Goal: Find specific page/section: Find specific page/section

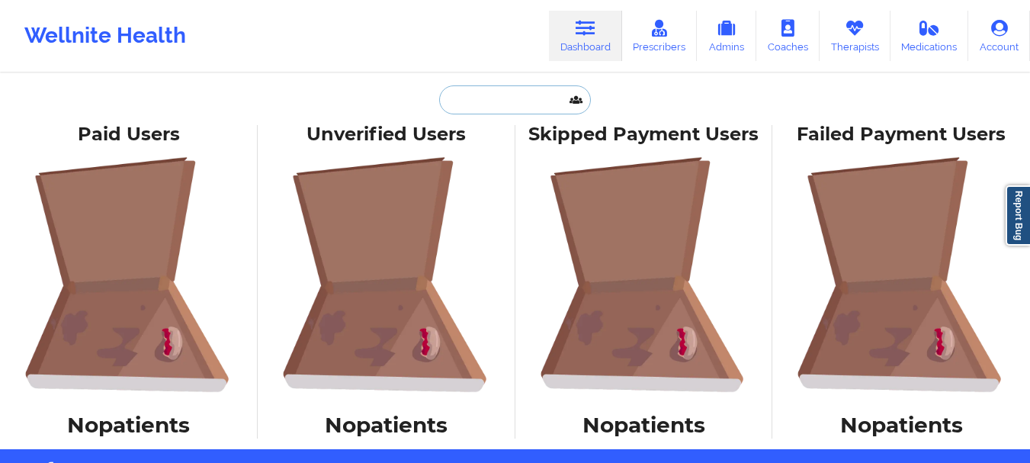
click at [462, 100] on input "text" at bounding box center [514, 99] width 151 height 29
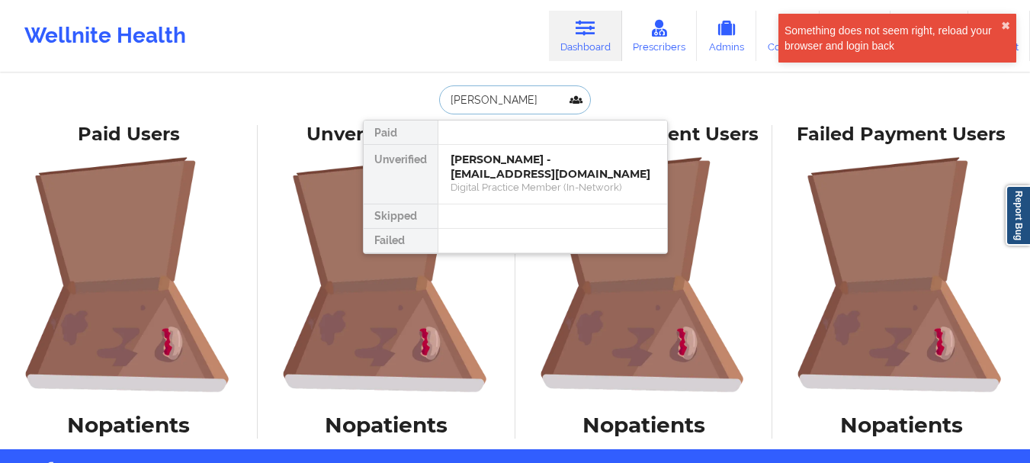
type input "Bob nolan"
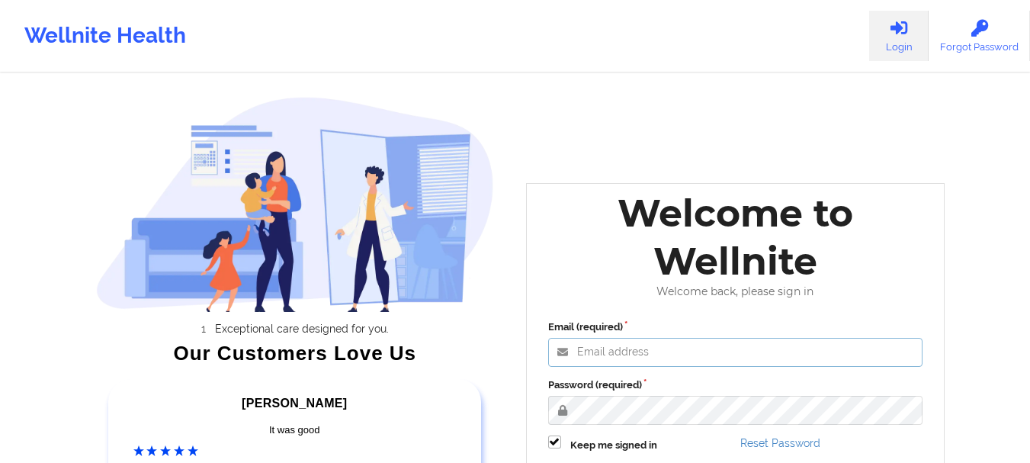
type input "[EMAIL_ADDRESS][DOMAIN_NAME]"
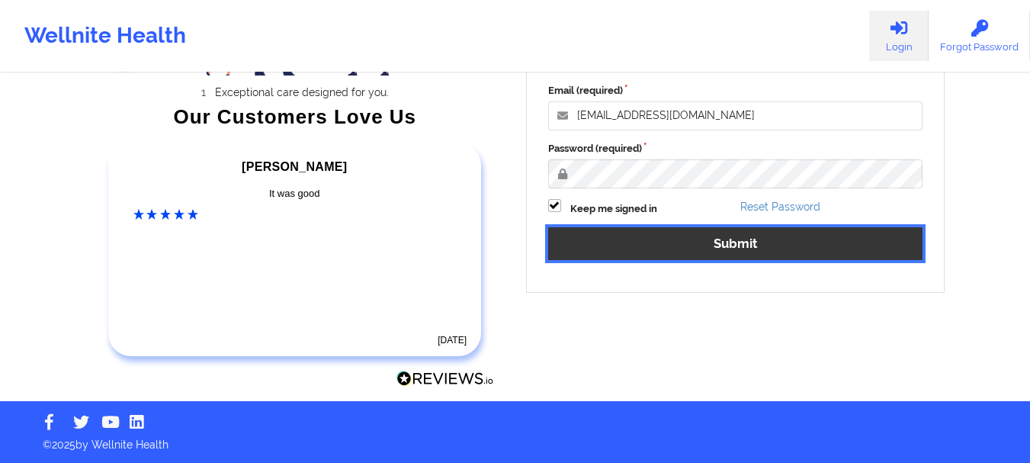
click at [718, 246] on button "Submit" at bounding box center [735, 243] width 375 height 33
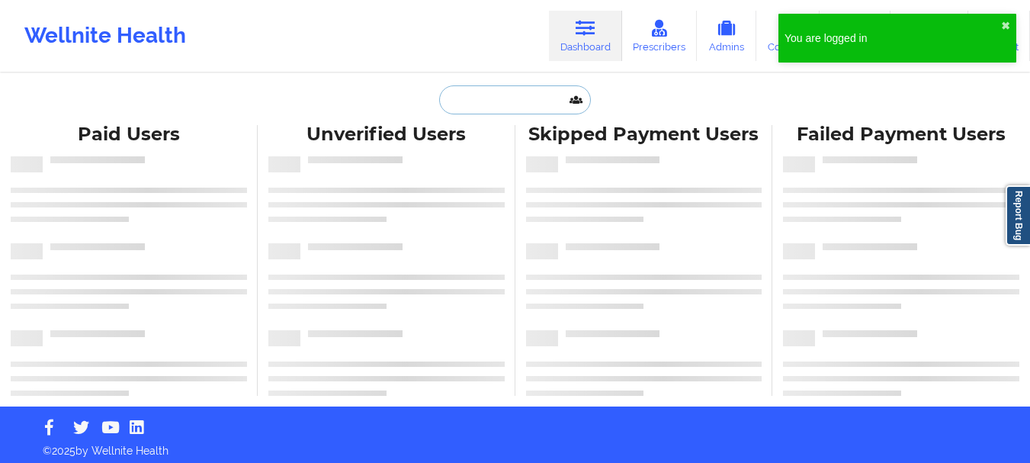
click at [522, 90] on input "text" at bounding box center [514, 99] width 151 height 29
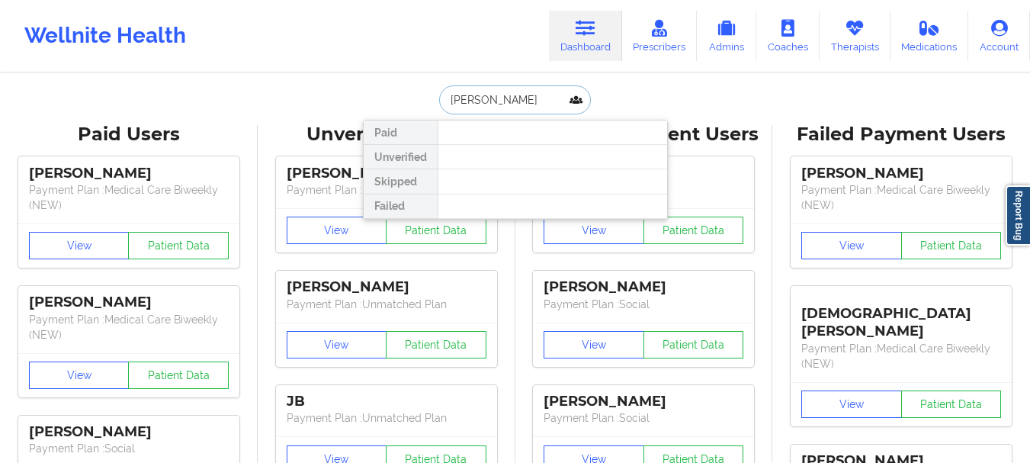
type input "bob nolan"
click at [513, 107] on input "bob nolan" at bounding box center [514, 99] width 151 height 29
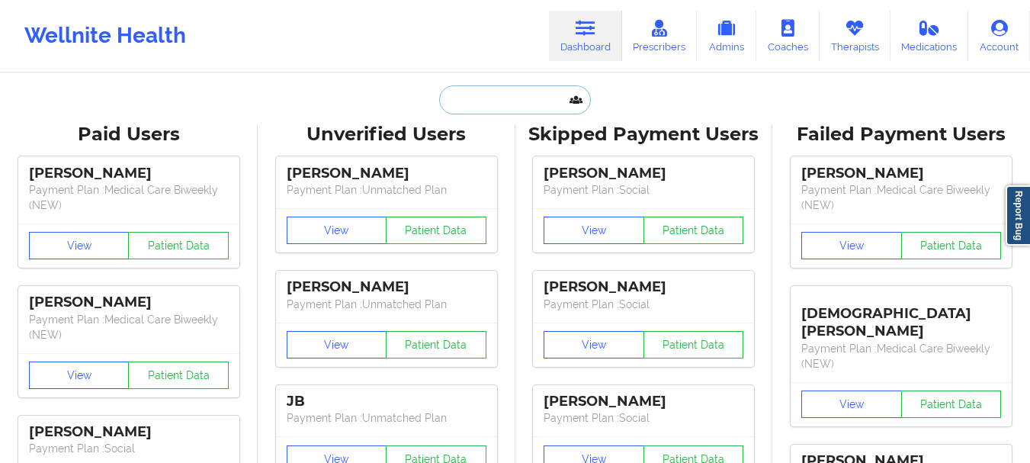
paste input "drshrink44@yahoo.com"
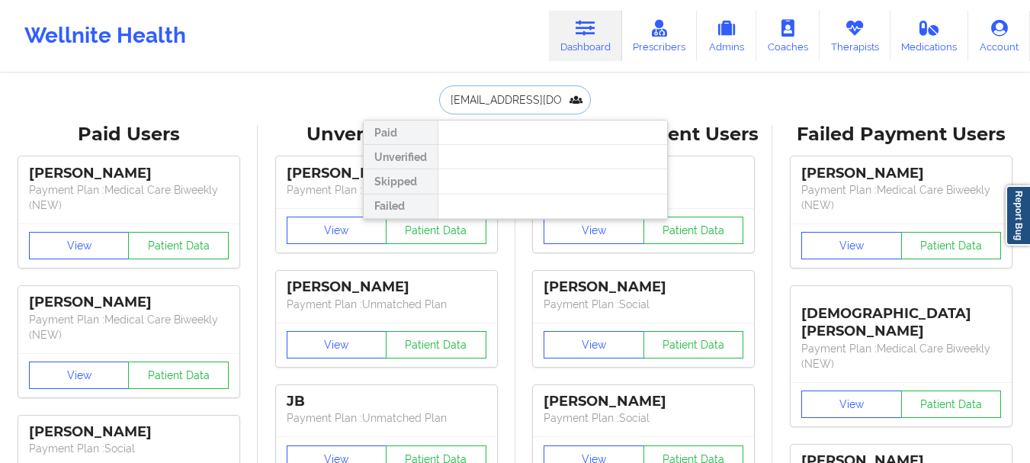
click at [523, 105] on input "drshrink44@yahoo.com" at bounding box center [514, 99] width 151 height 29
type input "Jonathan w stevens"
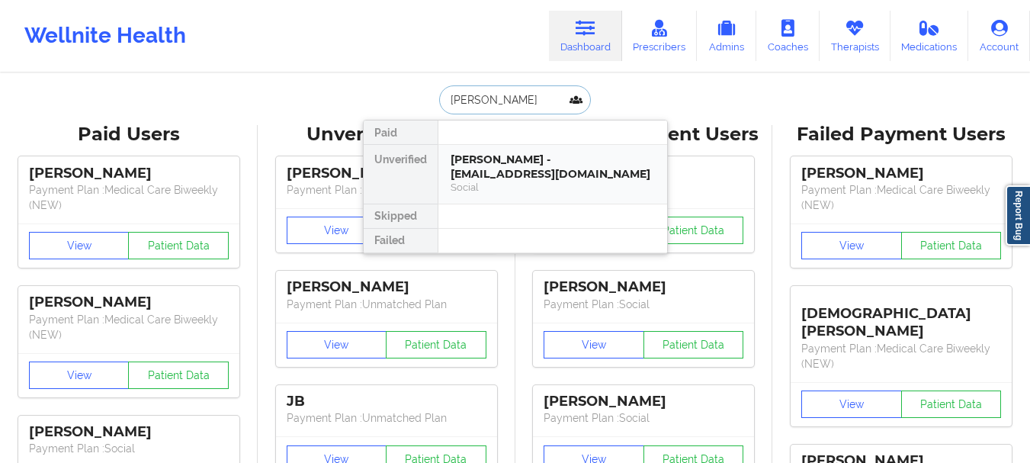
click at [534, 178] on div "jonathan W stevens - jonnystevens1990@gmail.com" at bounding box center [553, 167] width 204 height 28
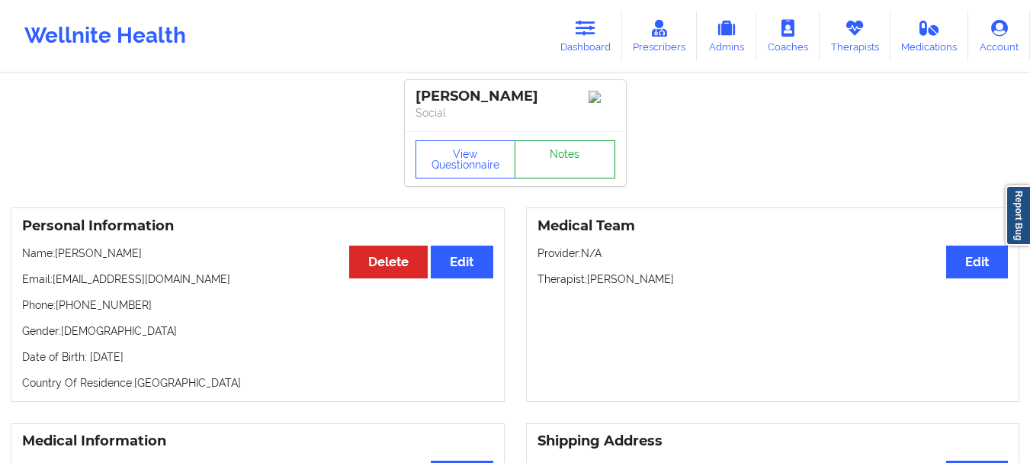
click at [591, 171] on link "Notes" at bounding box center [565, 159] width 101 height 38
click at [586, 31] on icon at bounding box center [586, 28] width 20 height 17
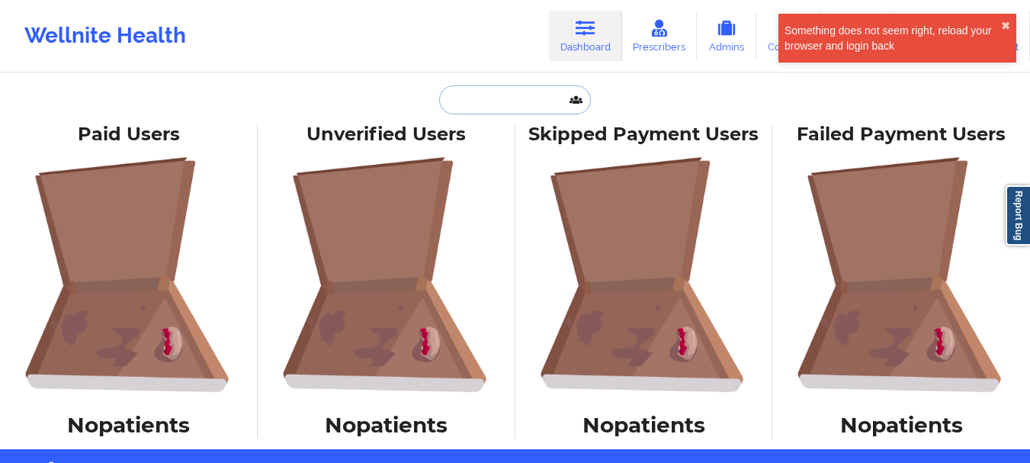
click at [512, 106] on input "text" at bounding box center [514, 99] width 151 height 29
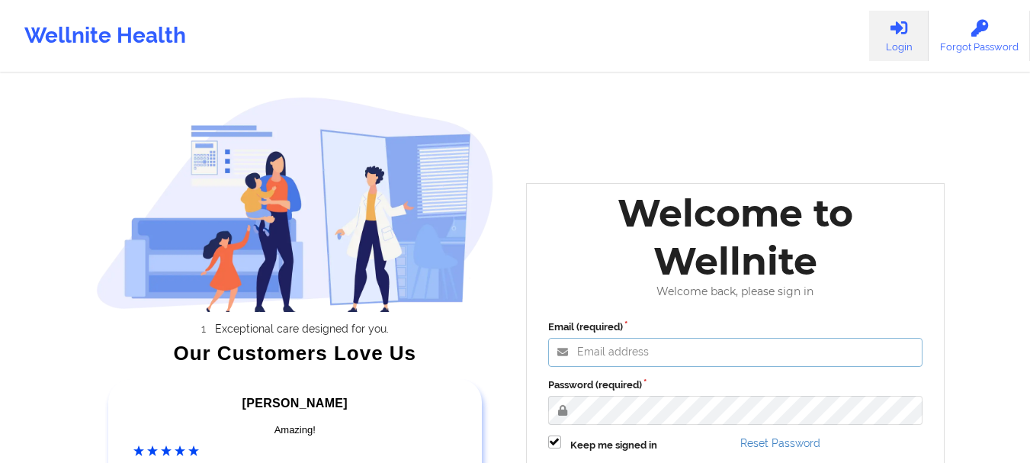
type input "[EMAIL_ADDRESS][DOMAIN_NAME]"
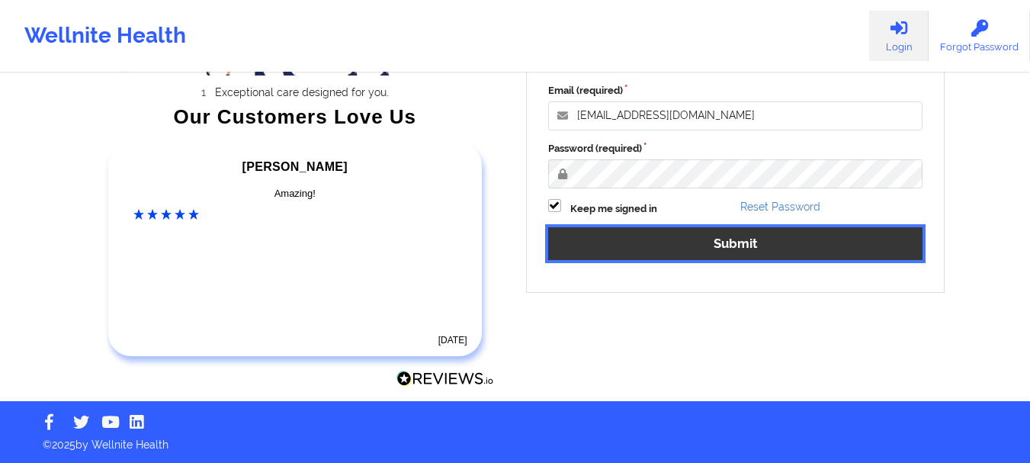
click at [676, 246] on button "Submit" at bounding box center [735, 243] width 375 height 33
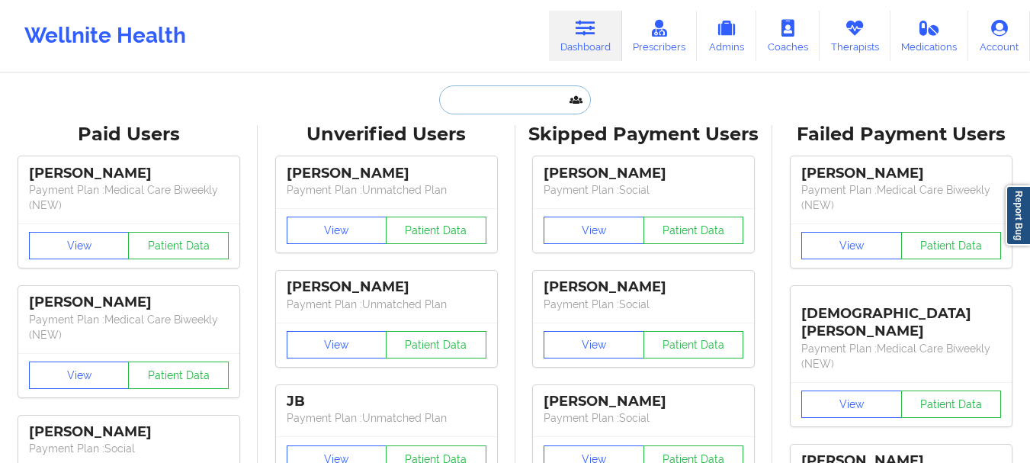
click at [472, 88] on input "text" at bounding box center [514, 99] width 151 height 29
click at [474, 88] on input "text" at bounding box center [514, 99] width 151 height 29
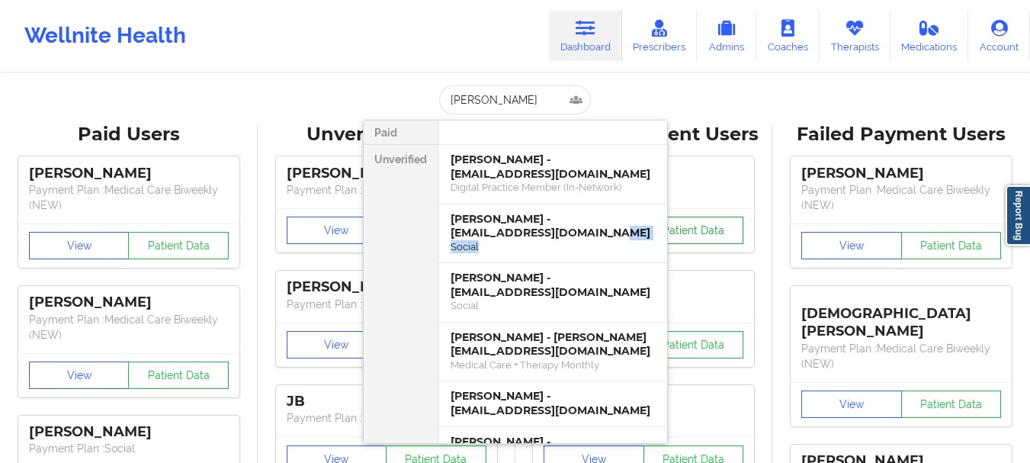
drag, startPoint x: 667, startPoint y: 230, endPoint x: 663, endPoint y: 241, distance: 12.1
click at [663, 241] on div "Paid Unverified [PERSON_NAME] - [EMAIL_ADDRESS][DOMAIN_NAME] Digital Practice M…" at bounding box center [515, 282] width 305 height 324
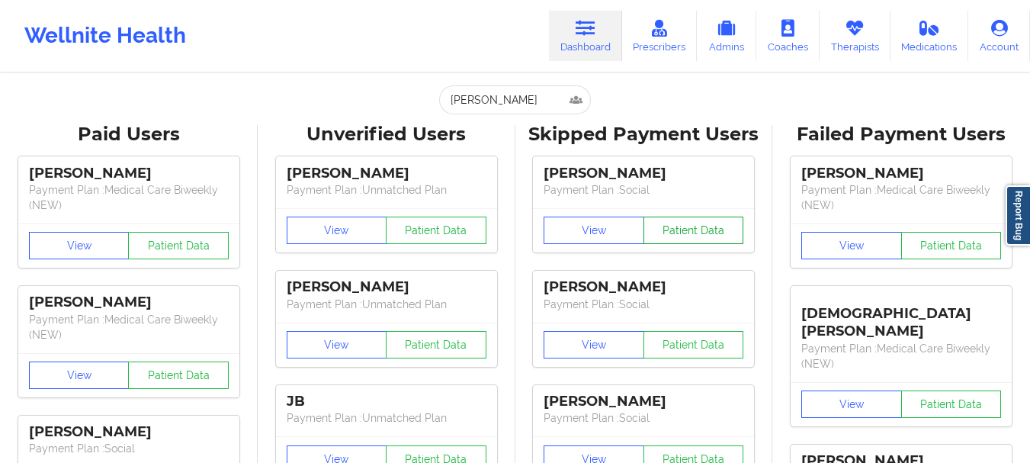
drag, startPoint x: 663, startPoint y: 241, endPoint x: 663, endPoint y: 255, distance: 14.5
click at [490, 101] on input "[PERSON_NAME]" at bounding box center [514, 99] width 151 height 29
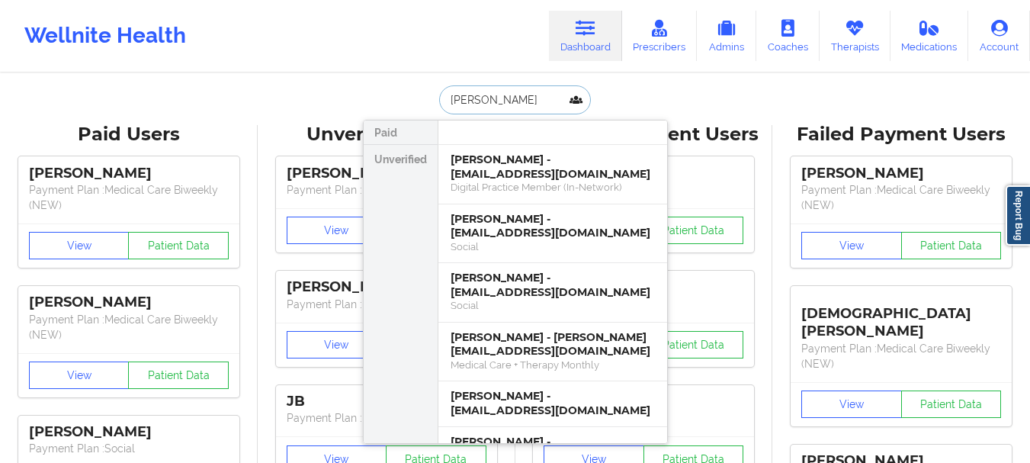
click at [481, 96] on input "[PERSON_NAME]" at bounding box center [514, 99] width 151 height 29
click at [480, 98] on input "[PERSON_NAME]" at bounding box center [514, 99] width 151 height 29
paste input "[EMAIL_ADDRESS][DOMAIN_NAME]"
type input "[EMAIL_ADDRESS][DOMAIN_NAME]"
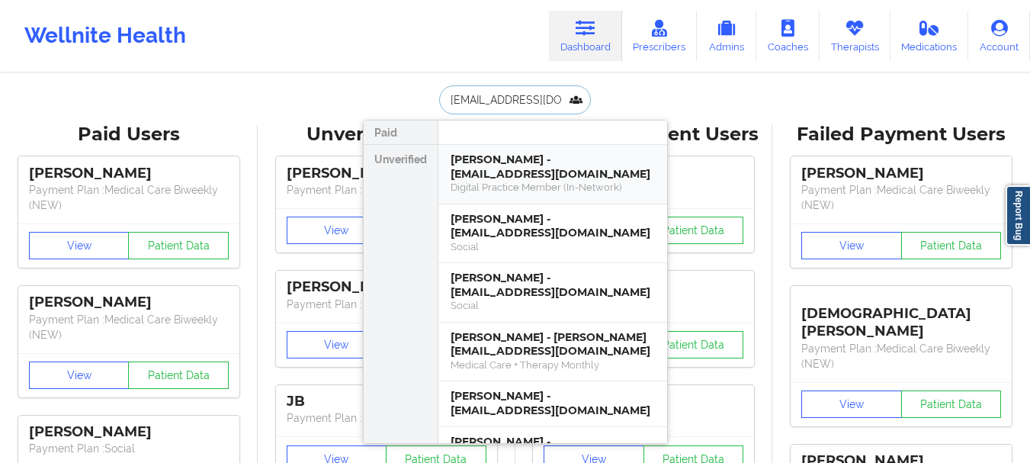
scroll to position [0, 34]
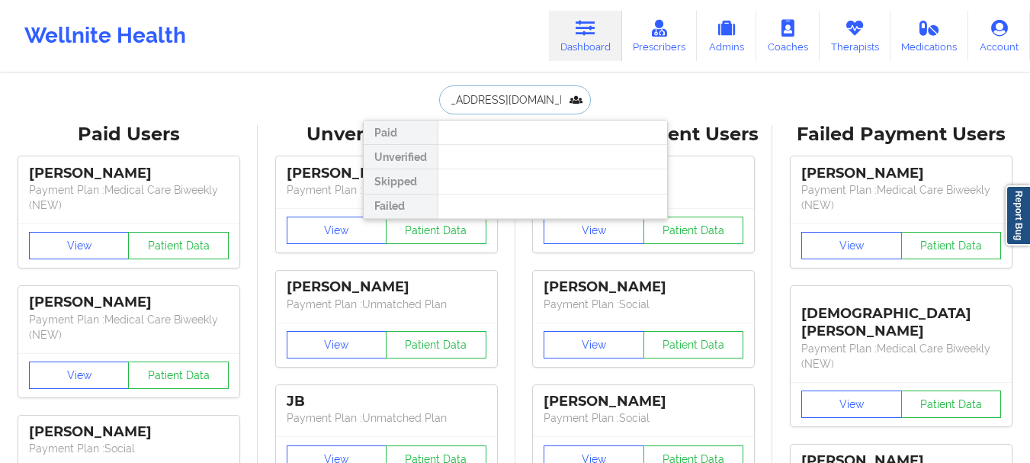
click at [552, 98] on input "[EMAIL_ADDRESS][DOMAIN_NAME]" at bounding box center [514, 99] width 151 height 29
click at [562, 99] on input "[EMAIL_ADDRESS][DOMAIN_NAME]" at bounding box center [514, 99] width 151 height 29
click at [563, 99] on input "[EMAIL_ADDRESS][DOMAIN_NAME]" at bounding box center [514, 99] width 151 height 29
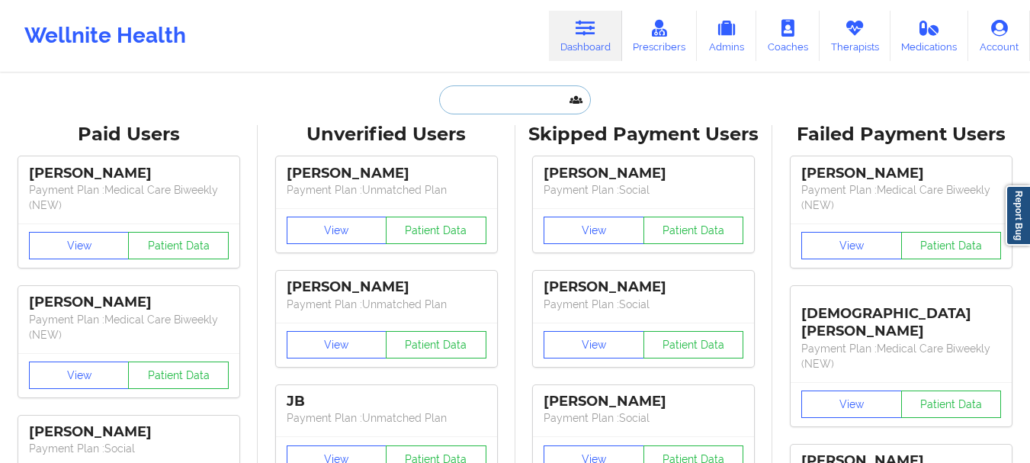
paste input "[EMAIL_ADDRESS][DOMAIN_NAME]"
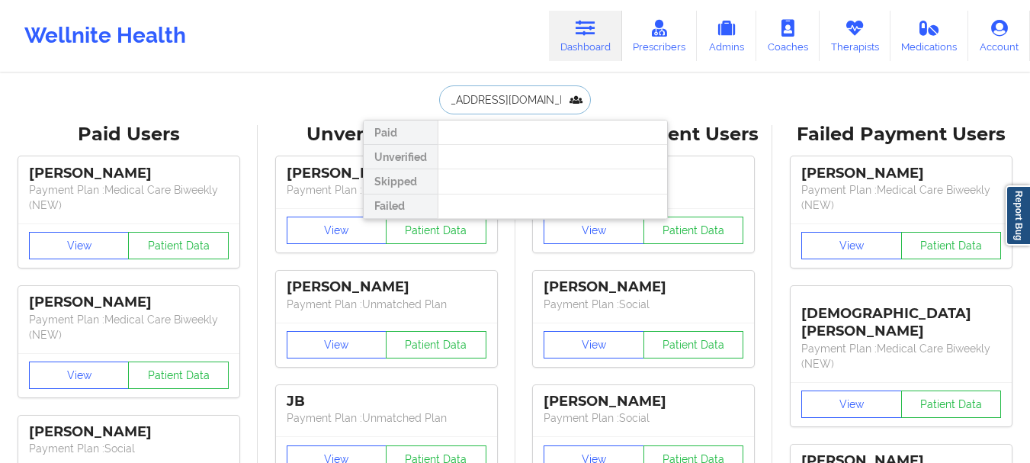
type input "[EMAIL_ADDRESS][DOMAIN_NAME]"
click at [531, 94] on input "[EMAIL_ADDRESS][DOMAIN_NAME]" at bounding box center [514, 99] width 151 height 29
click at [531, 95] on input "[EMAIL_ADDRESS][DOMAIN_NAME]" at bounding box center [514, 99] width 151 height 29
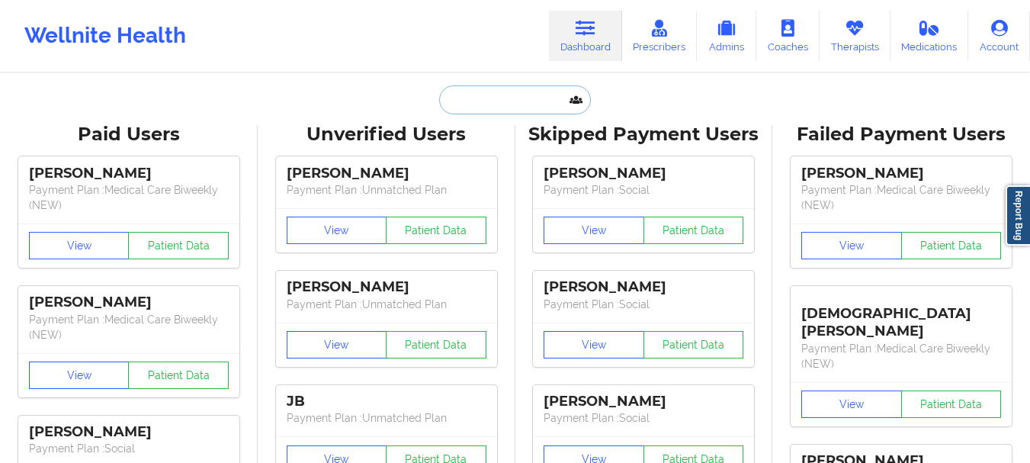
scroll to position [0, 0]
type input "f"
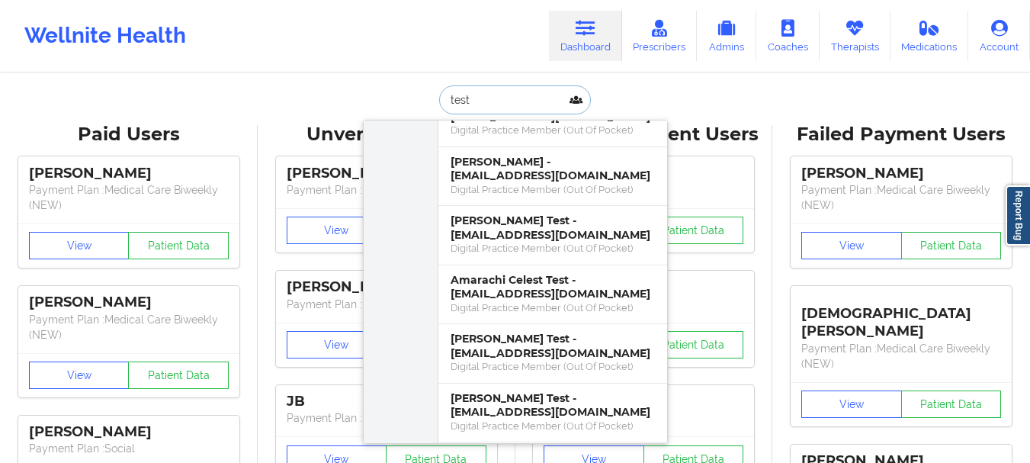
scroll to position [13055, 0]
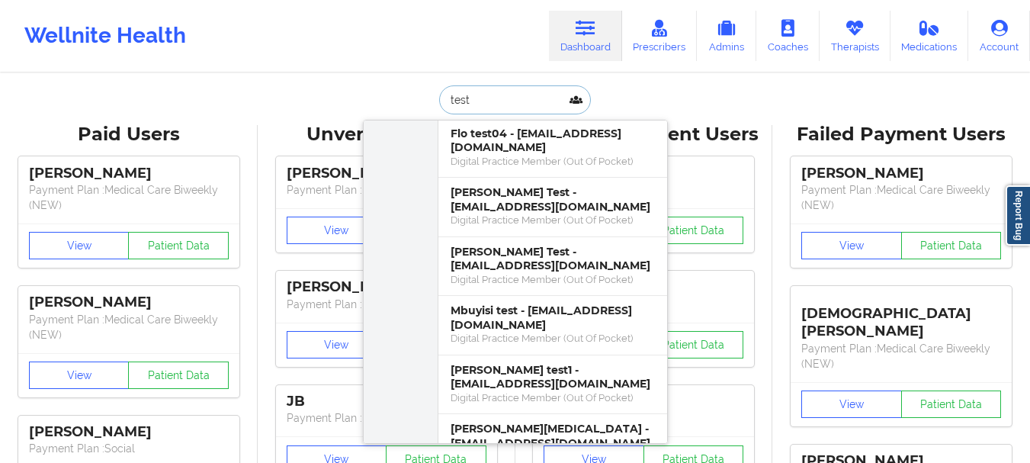
click at [464, 98] on input "test" at bounding box center [514, 99] width 151 height 29
click at [464, 100] on input "test" at bounding box center [514, 99] width 151 height 29
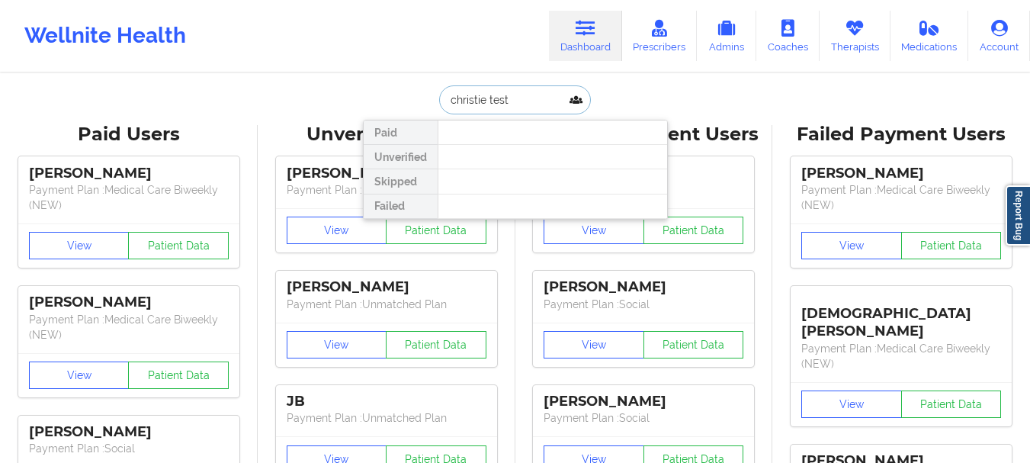
click at [501, 98] on input "christie test" at bounding box center [514, 99] width 151 height 29
type input "h"
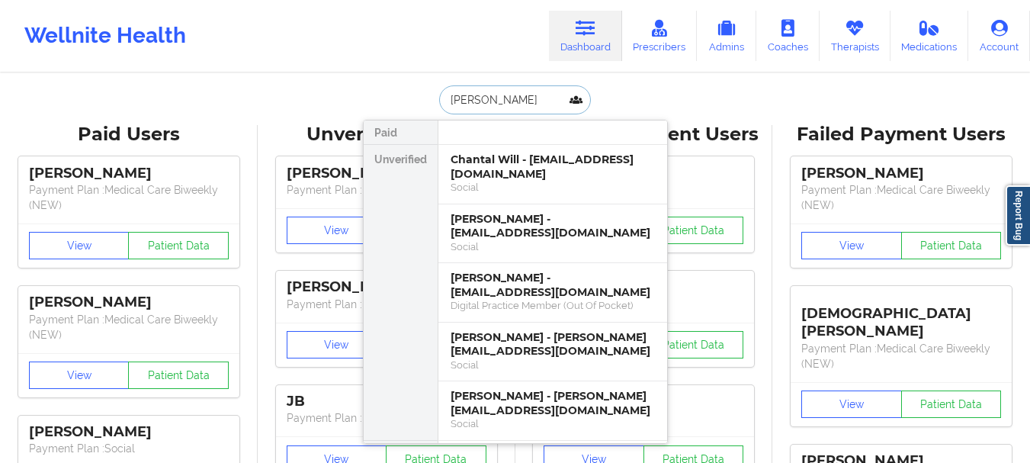
type input "[PERSON_NAME]"
click at [519, 248] on div "Social" at bounding box center [553, 246] width 204 height 13
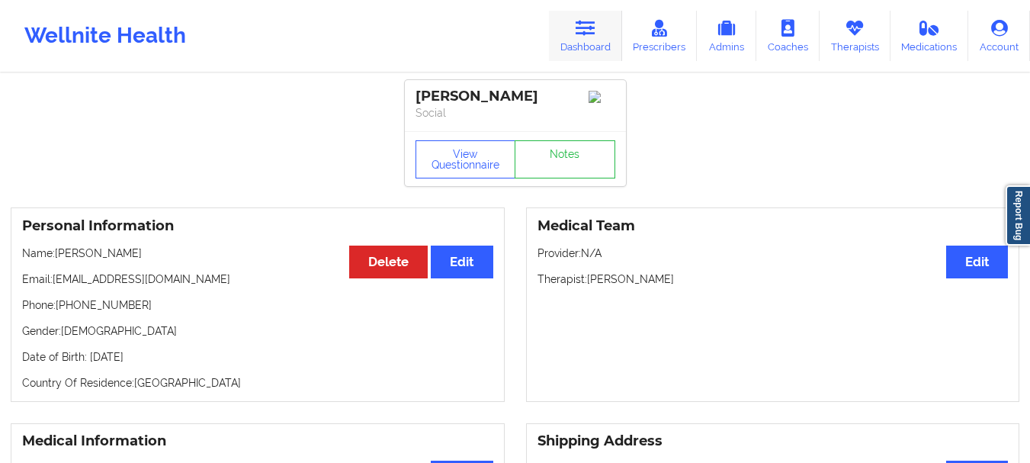
click at [592, 39] on link "Dashboard" at bounding box center [585, 36] width 73 height 50
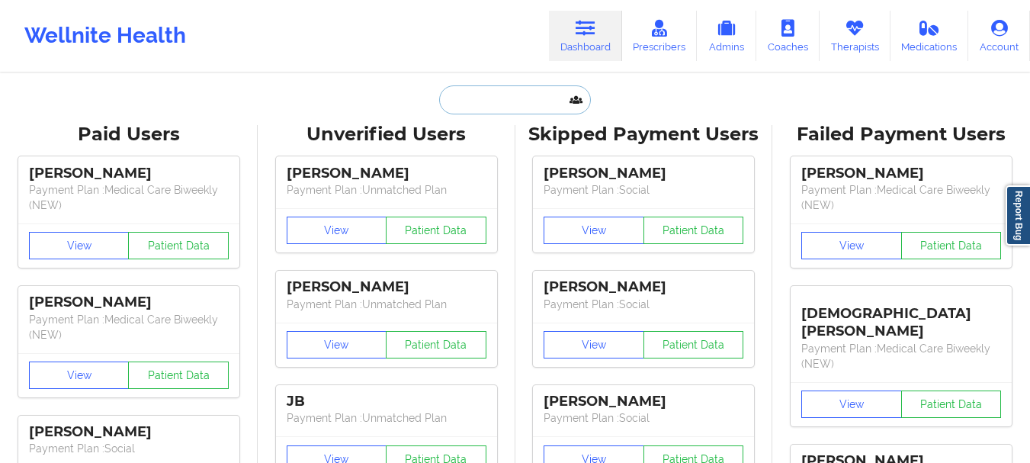
click at [522, 108] on input "text" at bounding box center [514, 99] width 151 height 29
paste input "[PERSON_NAME]"
type input "[PERSON_NAME]"
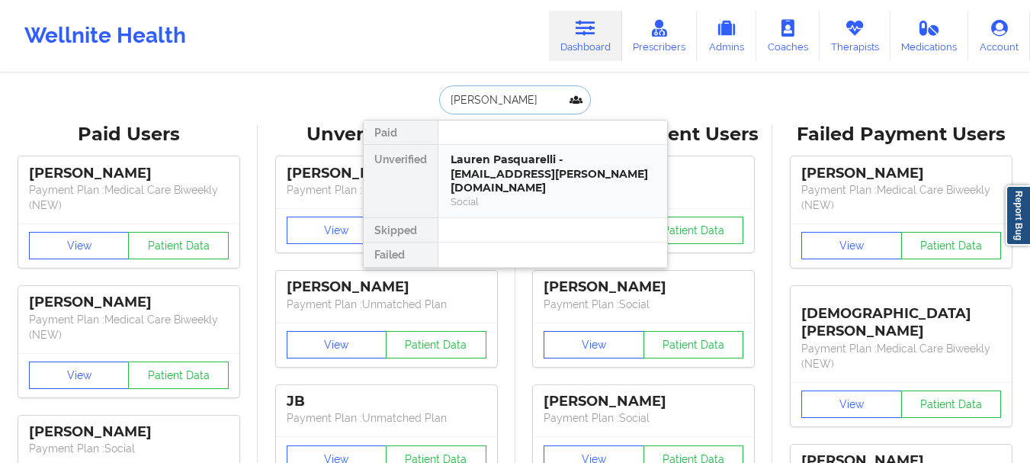
click at [478, 148] on div "Lauren Pasquarelli - [EMAIL_ADDRESS][PERSON_NAME][DOMAIN_NAME] Social" at bounding box center [552, 181] width 229 height 72
